Goal: Information Seeking & Learning: Learn about a topic

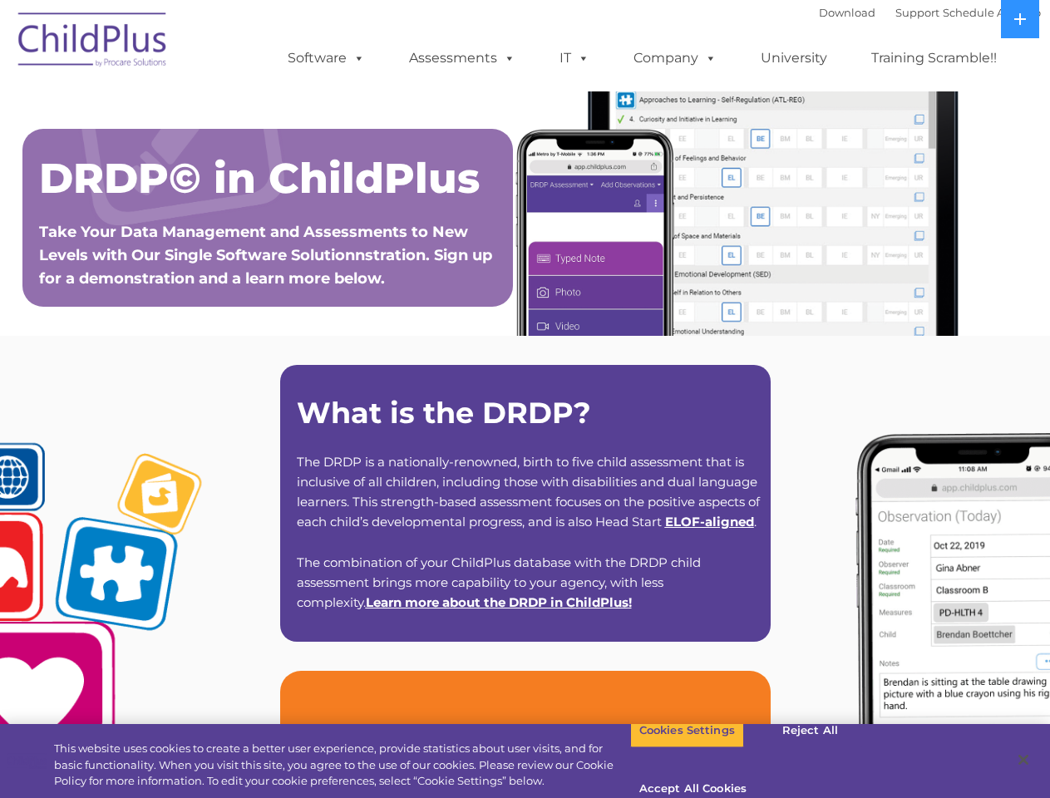
click at [525, 399] on strong "What is the DRDP?" at bounding box center [444, 413] width 294 height 36
click at [356, 57] on span at bounding box center [356, 58] width 18 height 16
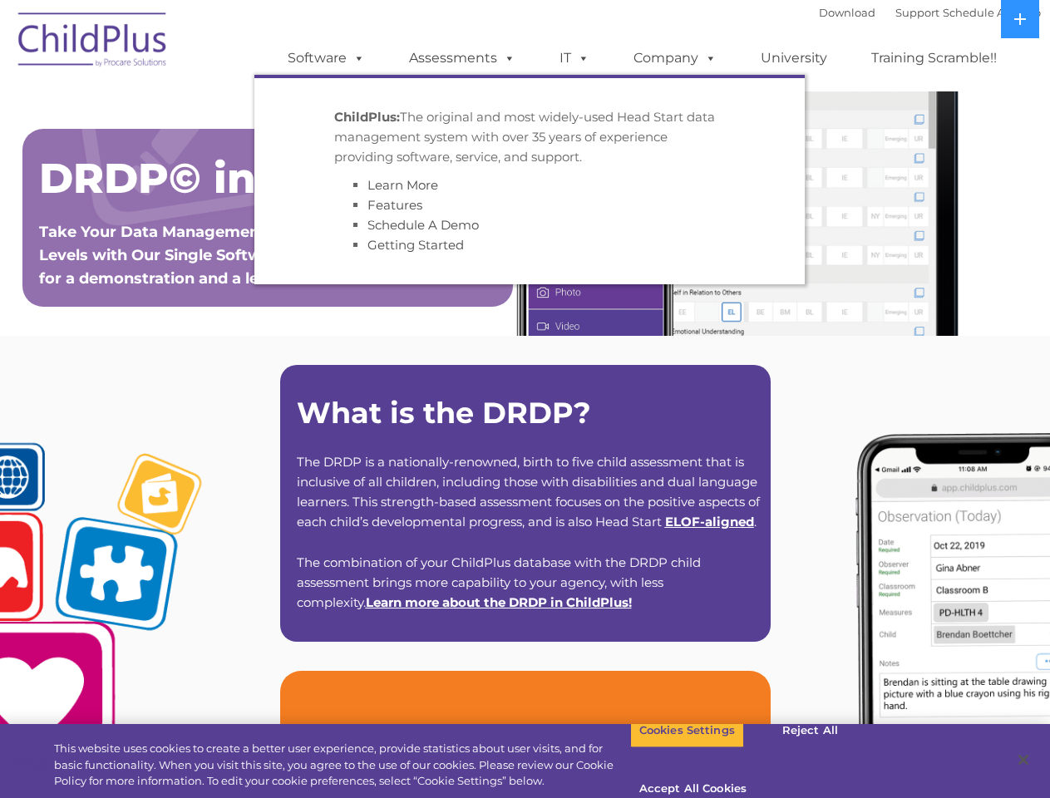
click at [506, 57] on span at bounding box center [506, 58] width 18 height 16
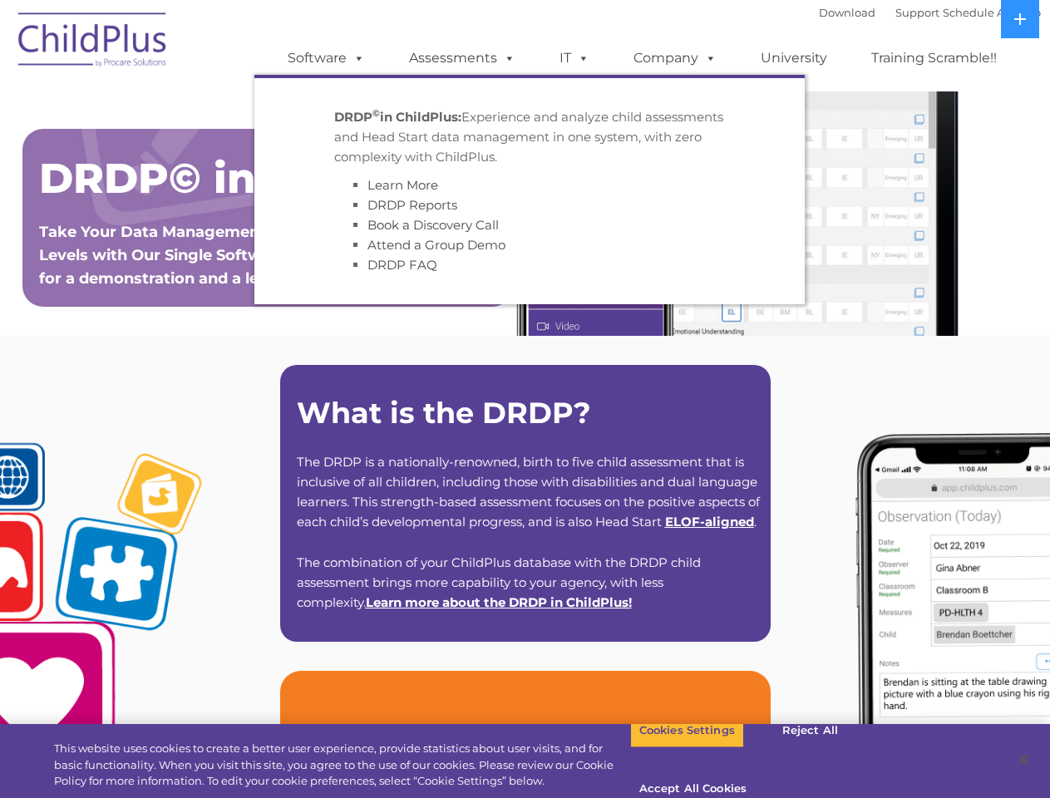
click at [574, 58] on span at bounding box center [580, 58] width 18 height 16
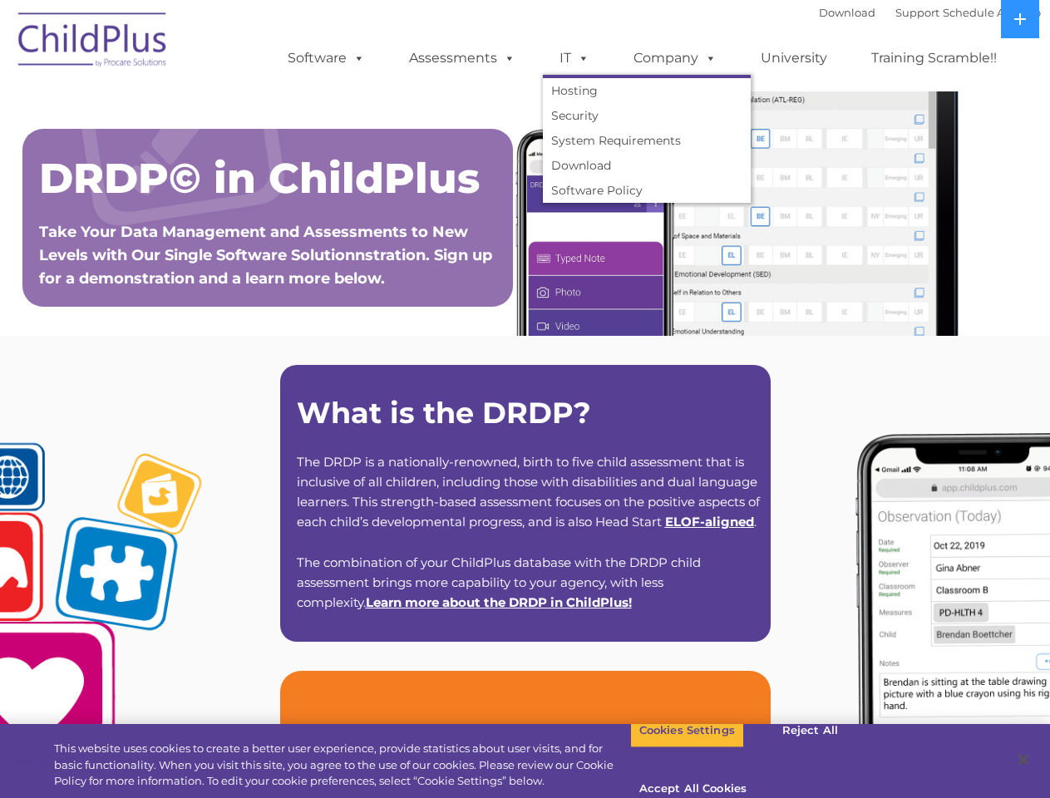
click at [580, 57] on span at bounding box center [580, 58] width 18 height 16
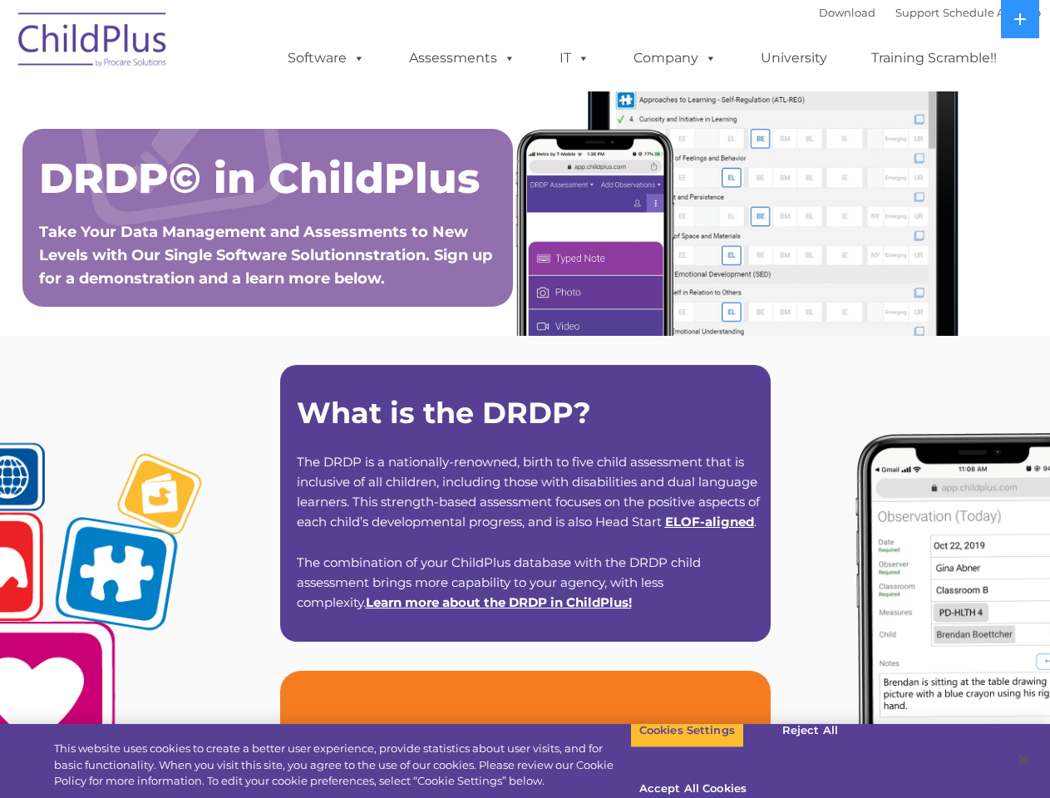
click at [674, 58] on link "Company" at bounding box center [675, 58] width 116 height 33
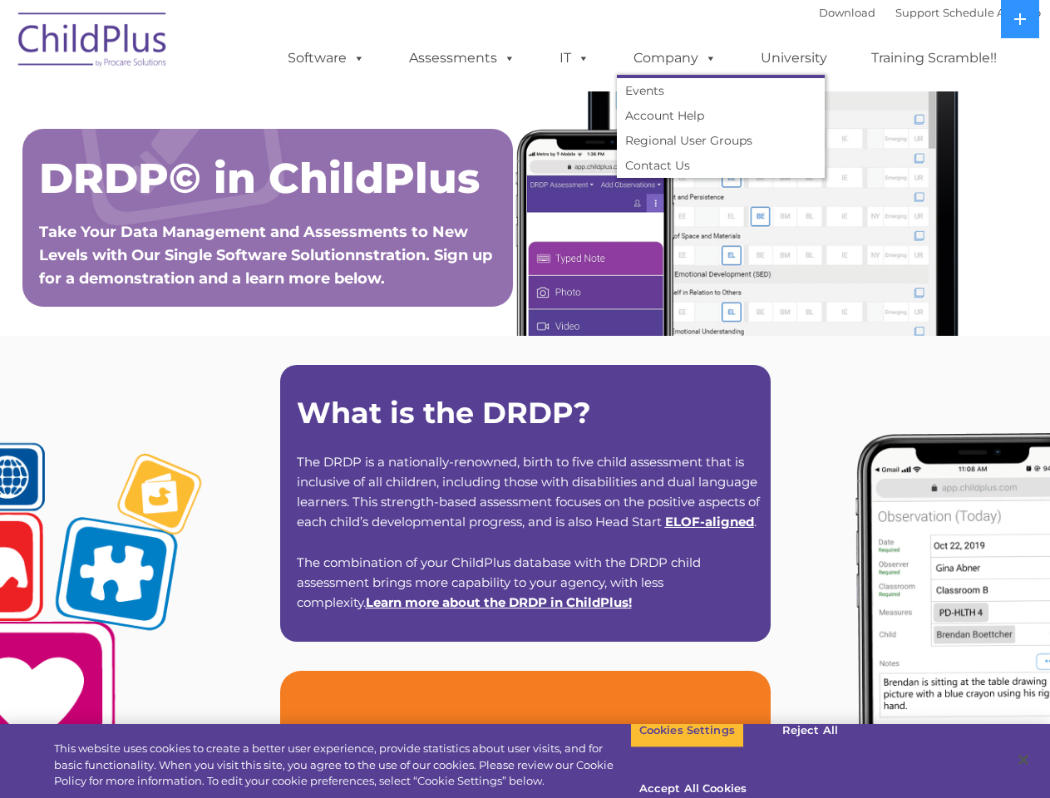
click at [707, 57] on span at bounding box center [707, 58] width 18 height 16
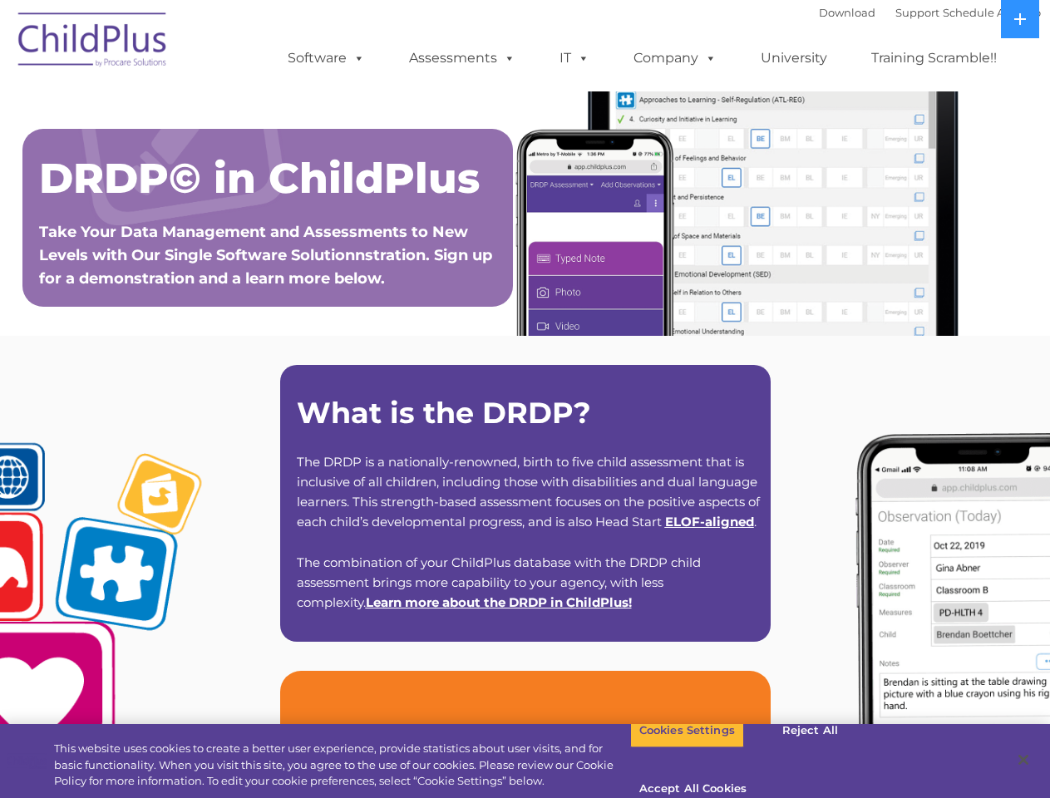
click at [1020, 19] on icon at bounding box center [1020, 19] width 12 height 12
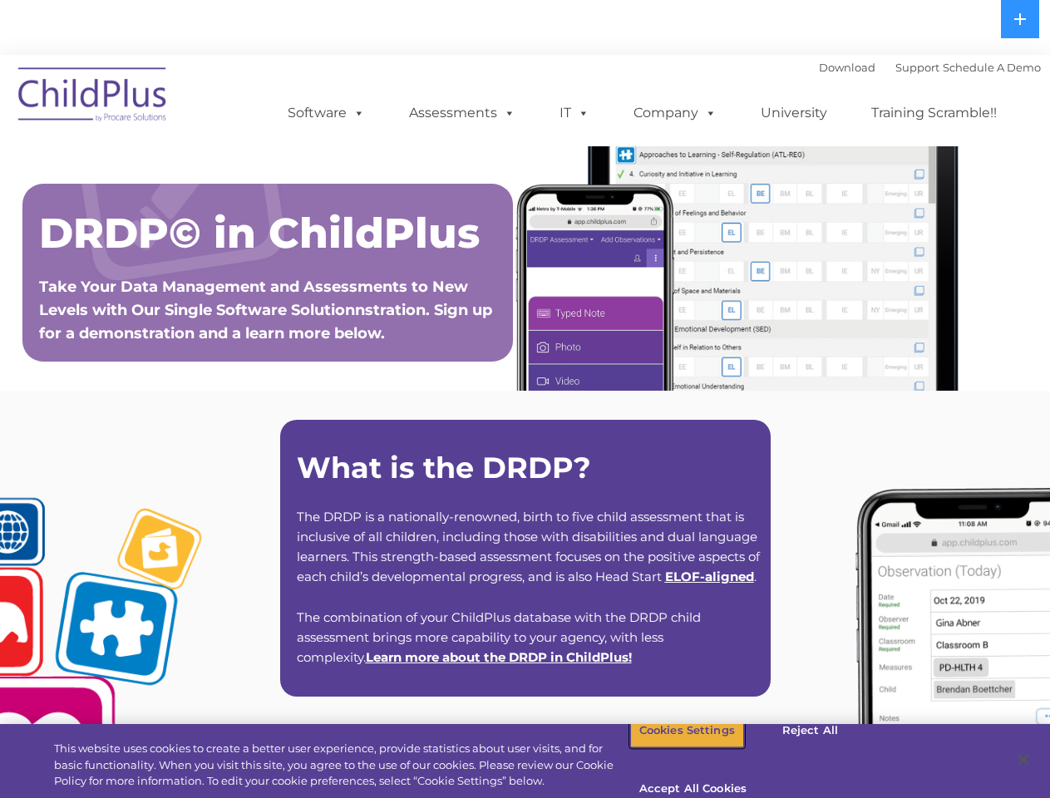
click at [674, 748] on button "Cookies Settings" at bounding box center [687, 730] width 114 height 35
